Goal: Navigation & Orientation: Find specific page/section

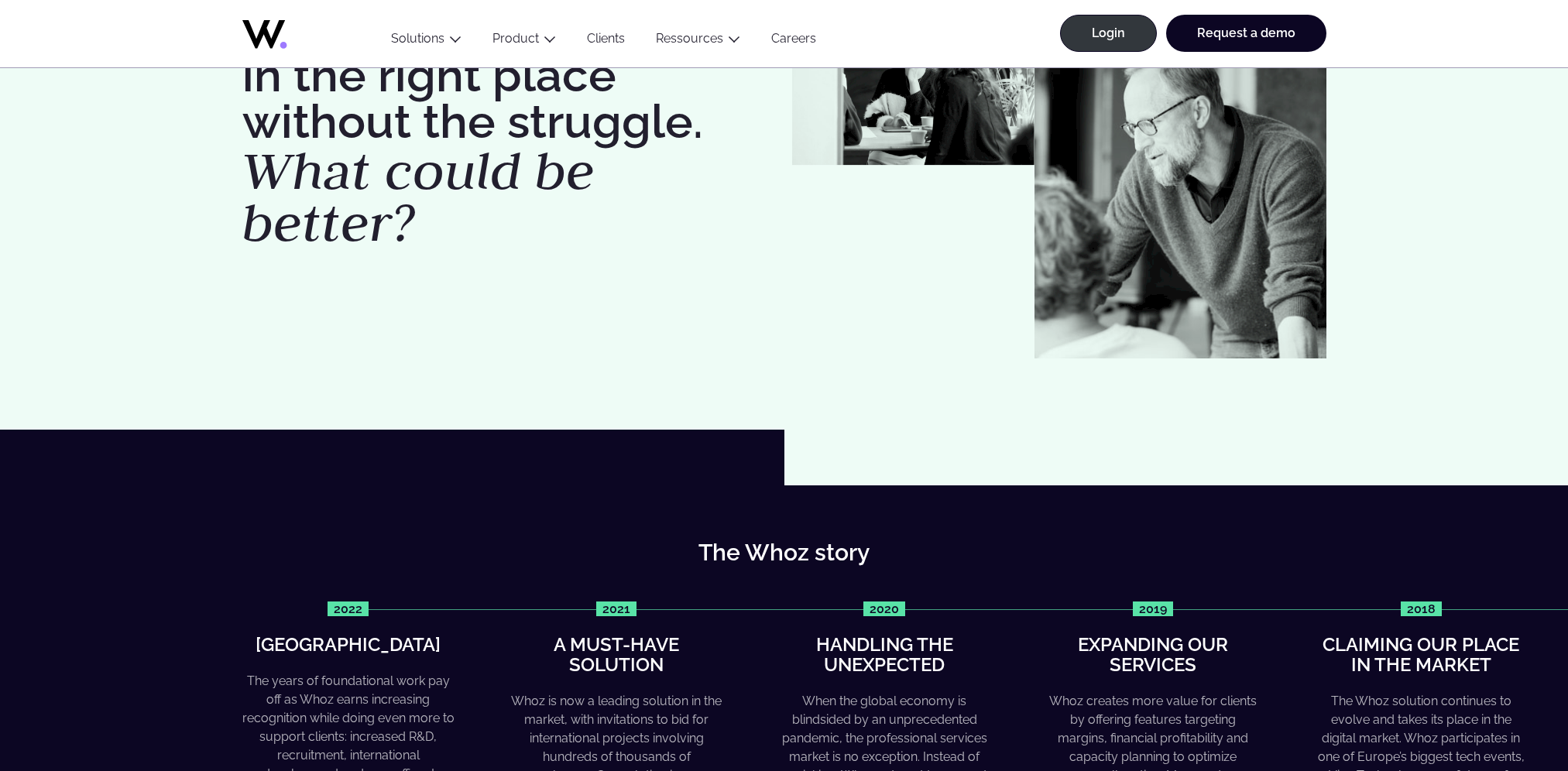
scroll to position [212, 0]
click at [272, 31] on icon at bounding box center [303, 30] width 124 height 37
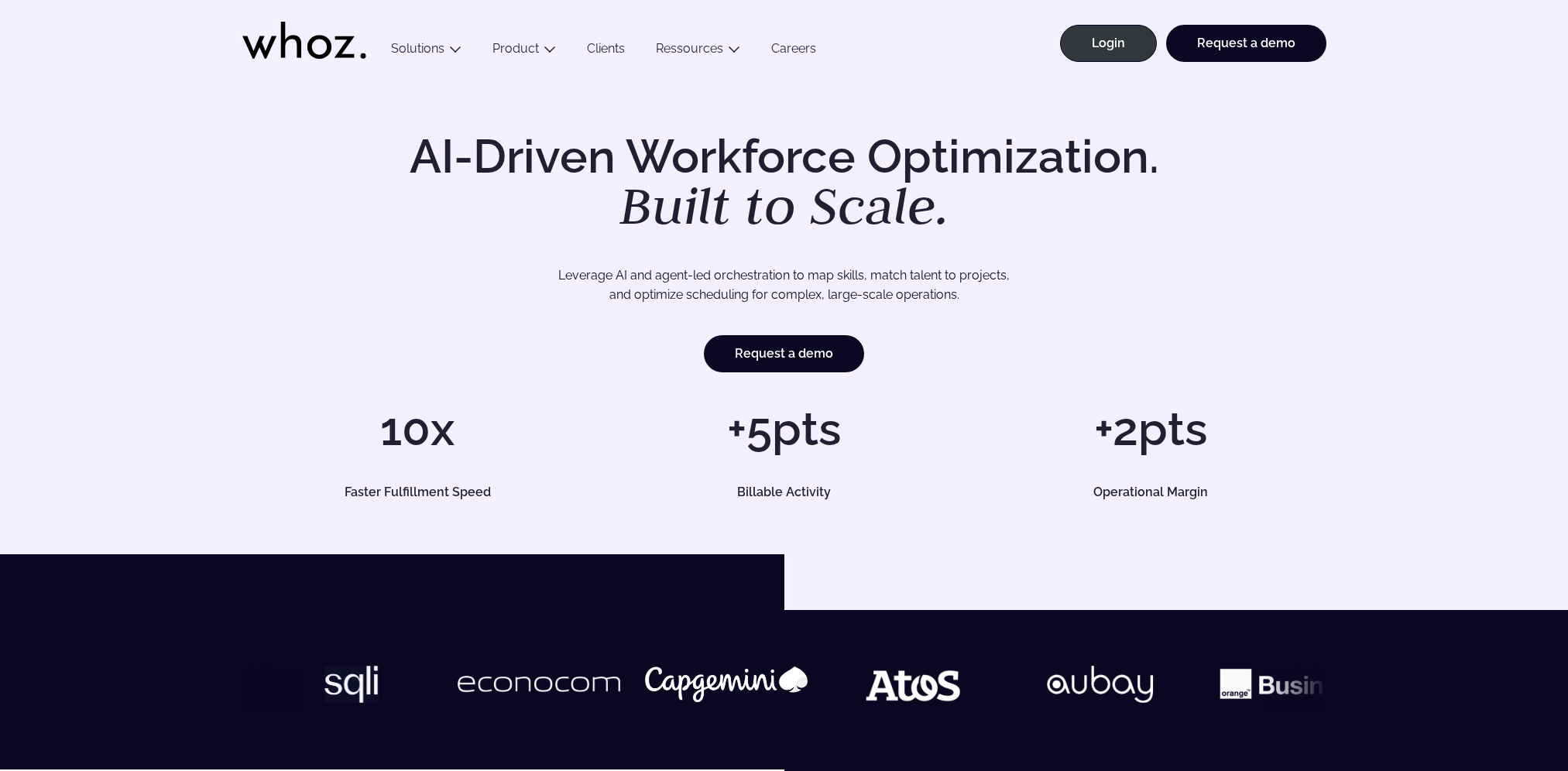
drag, startPoint x: 374, startPoint y: 37, endPoint x: 274, endPoint y: 37, distance: 100.0
click at [293, 40] on div "Menu Solutions Industries IT Services Consulting Engineering Company size Large…" at bounding box center [784, 39] width 1084 height 78
drag, startPoint x: 242, startPoint y: 36, endPoint x: 293, endPoint y: 37, distance: 51.0
click at [293, 37] on header "Menu Solutions Industries IT Services Consulting Engineering Company size Large…" at bounding box center [784, 39] width 1568 height 78
